Goal: Entertainment & Leisure: Consume media (video, audio)

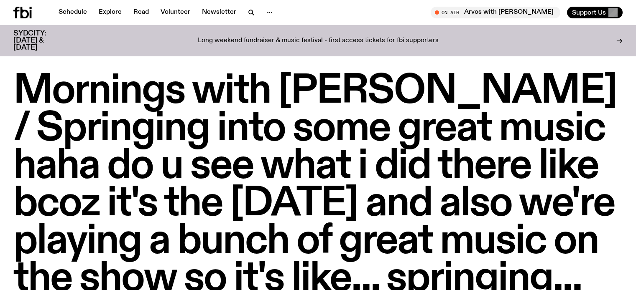
scroll to position [833, 0]
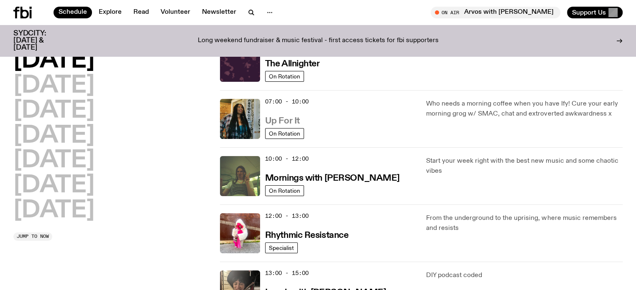
scroll to position [42, 0]
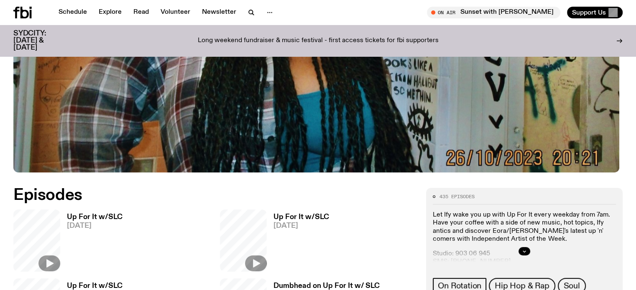
scroll to position [288, 0]
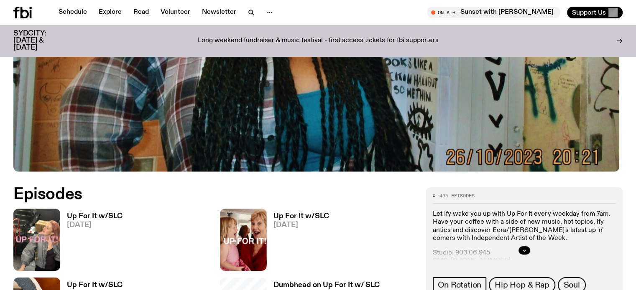
click at [103, 214] on h3 "Up For It w/SLC" at bounding box center [95, 216] width 56 height 7
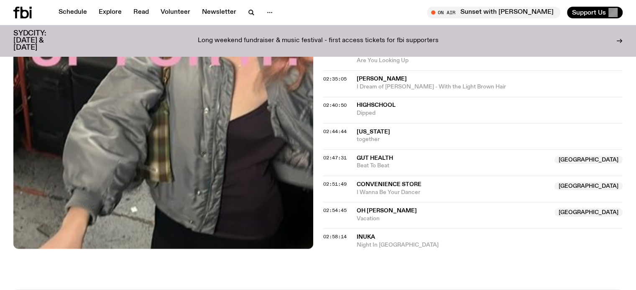
scroll to position [1215, 0]
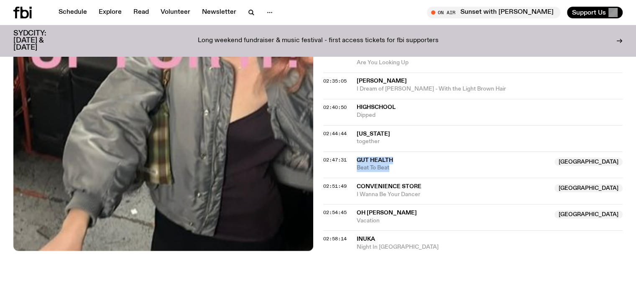
drag, startPoint x: 391, startPoint y: 164, endPoint x: 354, endPoint y: 155, distance: 38.2
click at [354, 178] on div "02:47:31 Gut Health Australia Beat To Beat [GEOGRAPHIC_DATA]" at bounding box center [473, 191] width 300 height 26
